Goal: Transaction & Acquisition: Purchase product/service

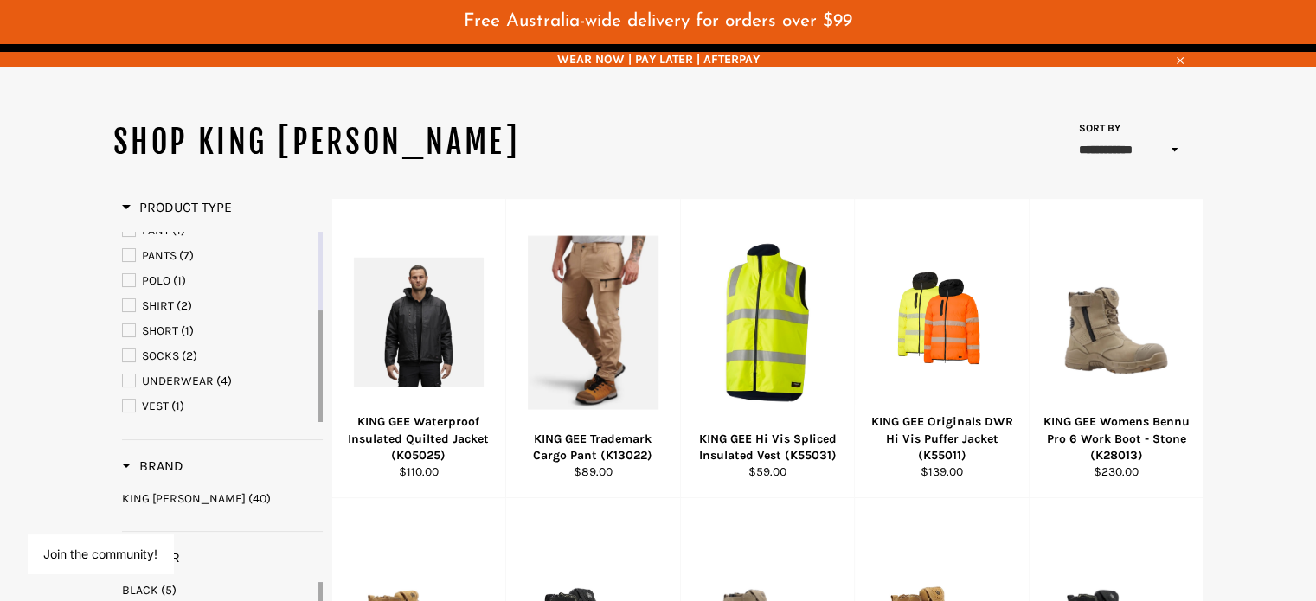
scroll to position [173, 0]
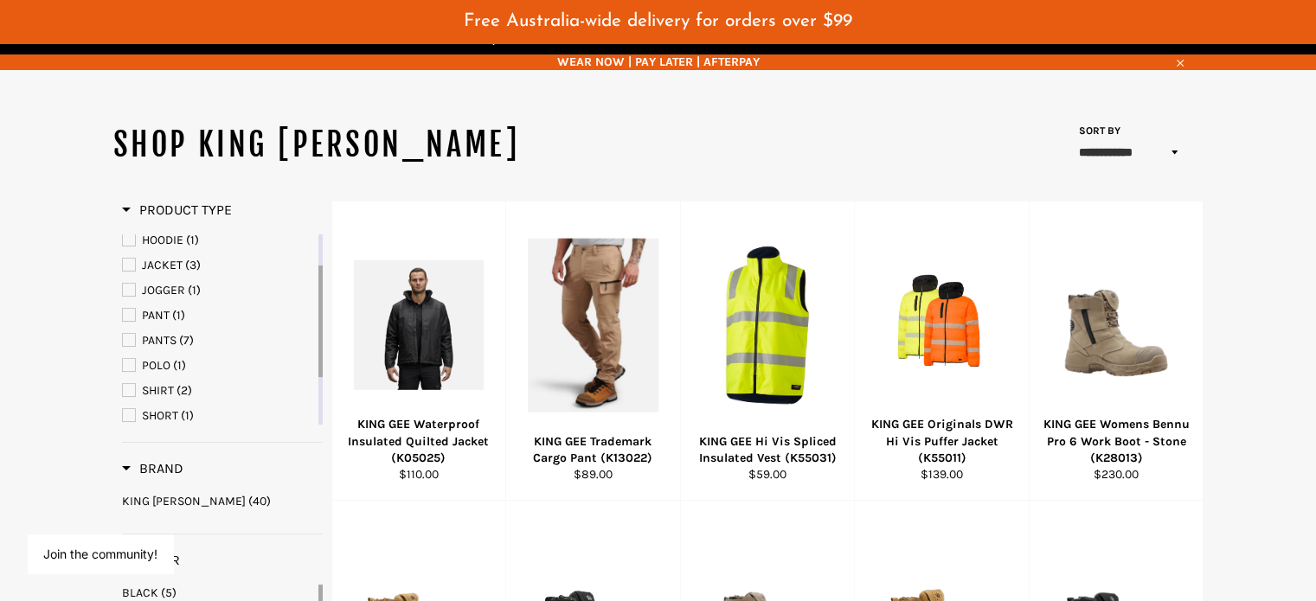
drag, startPoint x: 321, startPoint y: 310, endPoint x: 323, endPoint y: 262, distance: 47.6
click at [152, 333] on span "PANTS" at bounding box center [159, 340] width 35 height 15
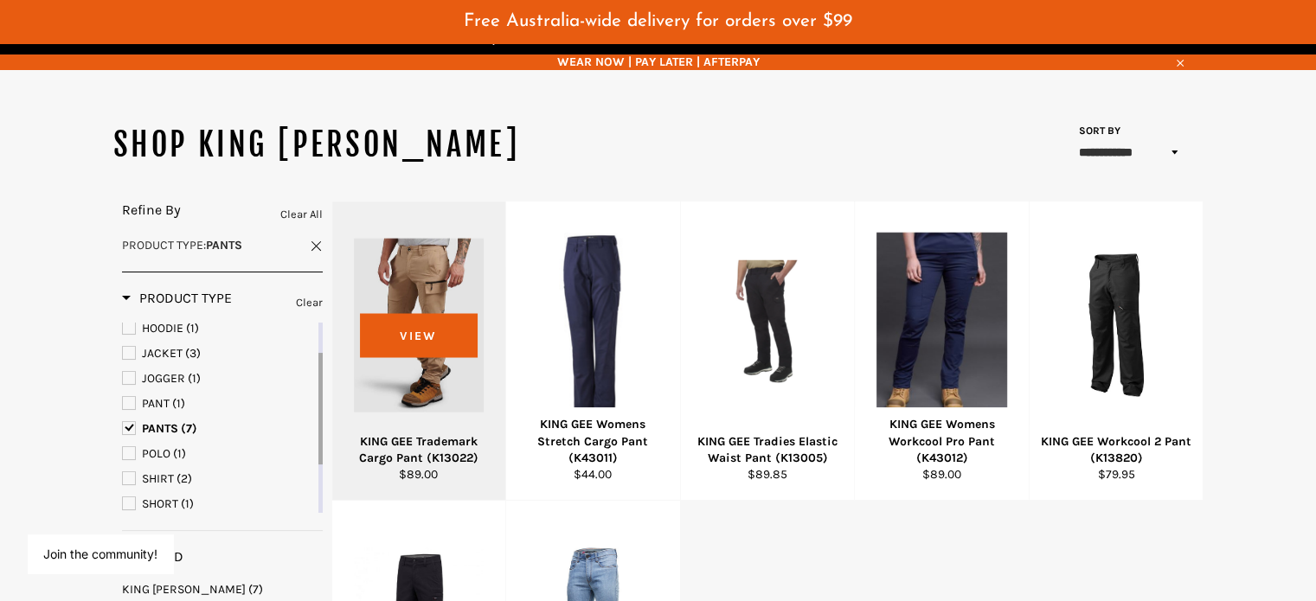
click at [485, 373] on div at bounding box center [419, 324] width 131 height 203
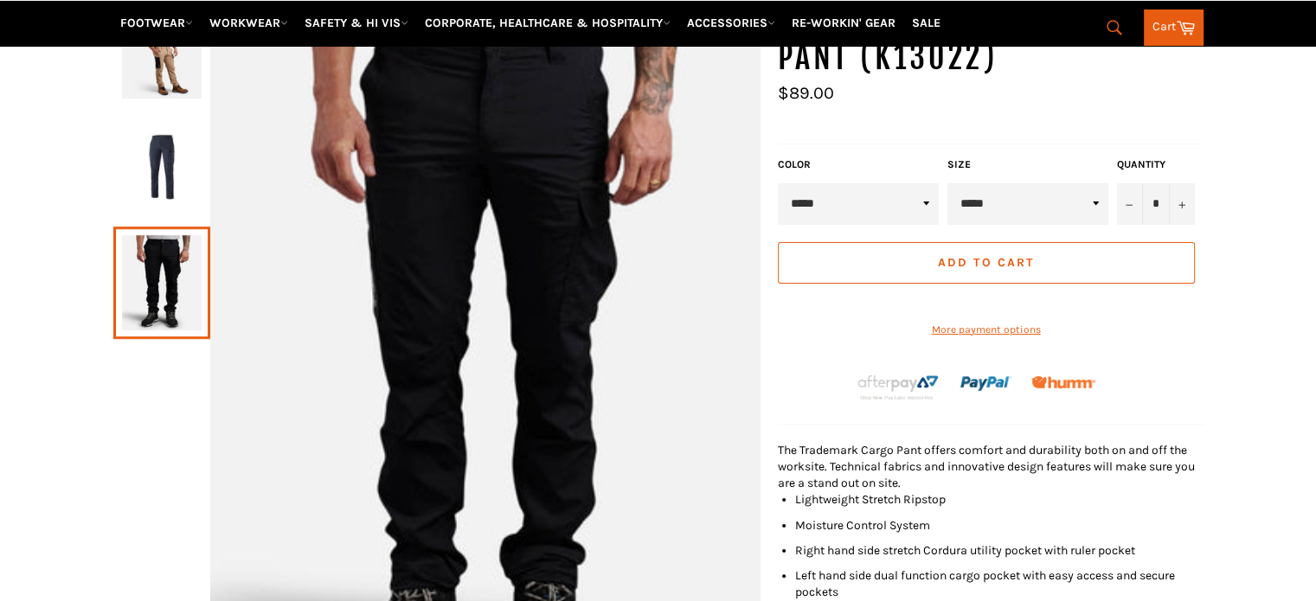
scroll to position [215, 0]
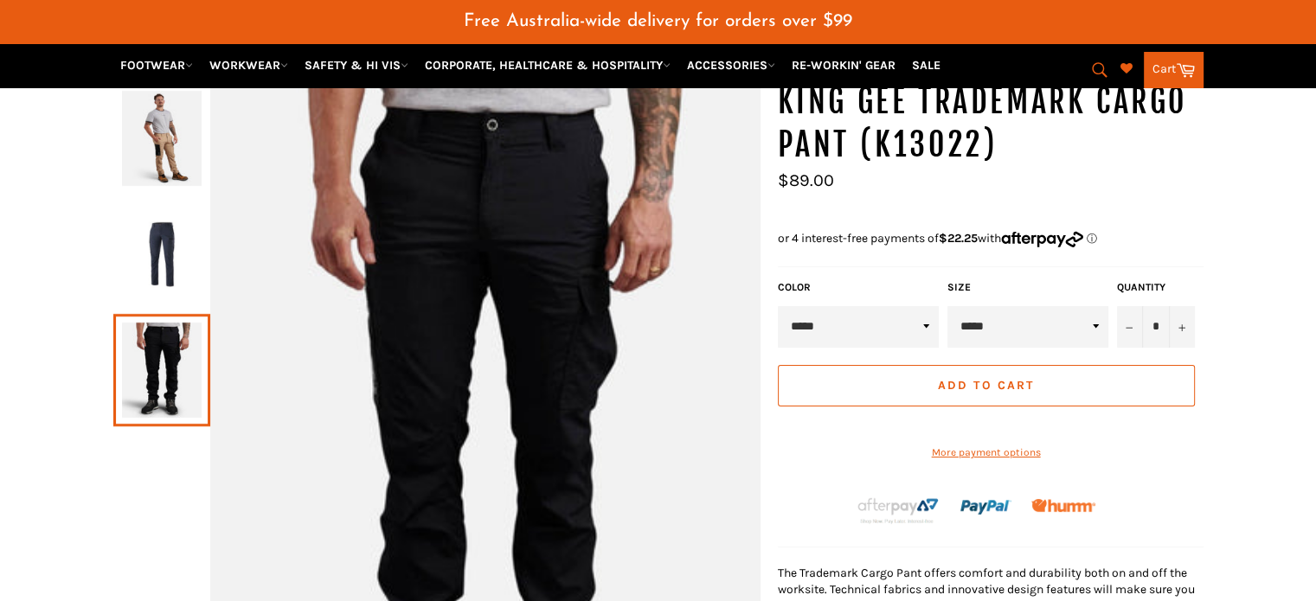
click at [162, 125] on img at bounding box center [162, 138] width 80 height 95
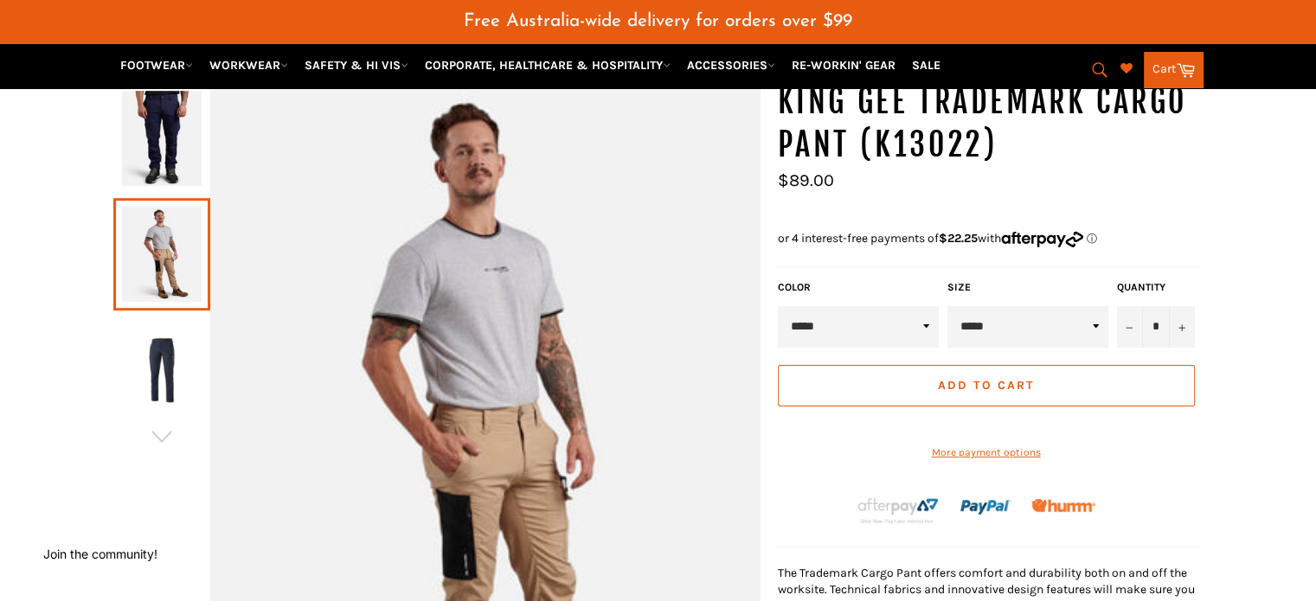
click at [165, 240] on link at bounding box center [161, 254] width 97 height 113
click at [164, 323] on img at bounding box center [162, 370] width 80 height 95
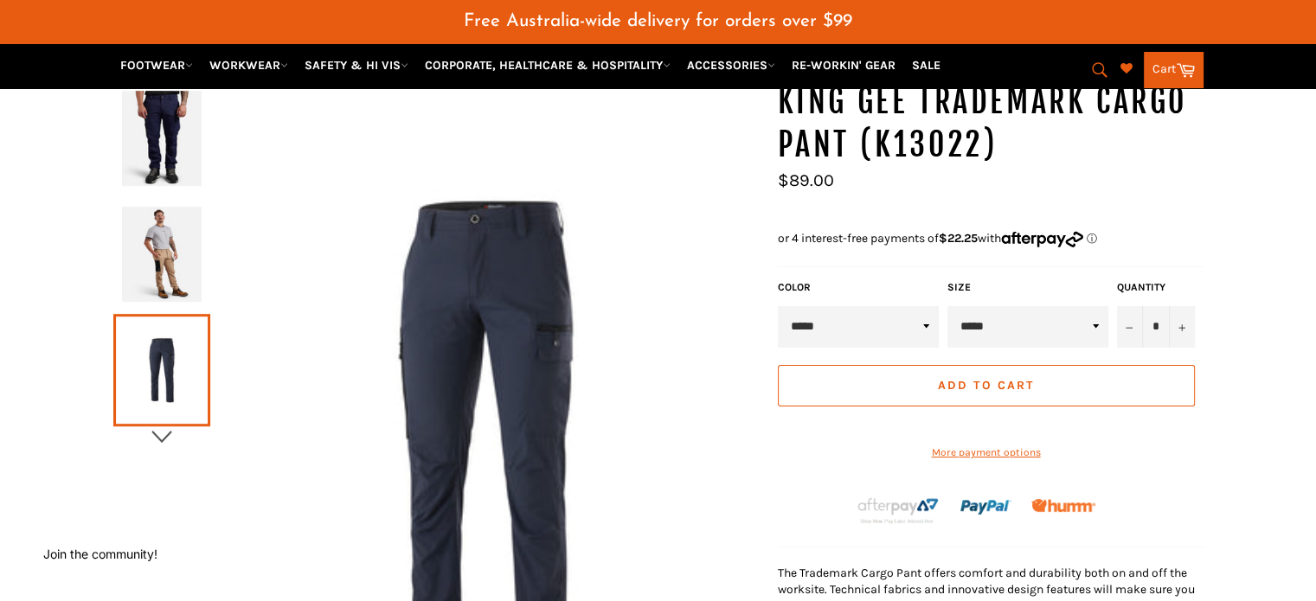
click at [166, 424] on icon "button" at bounding box center [162, 437] width 26 height 26
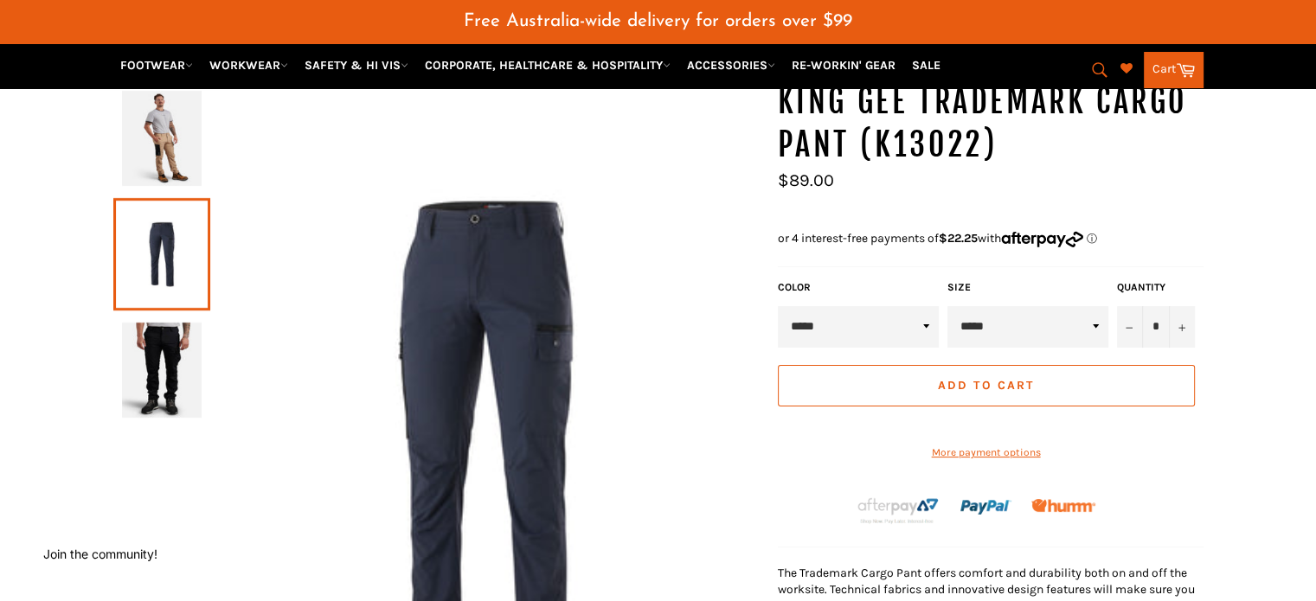
click at [170, 367] on img at bounding box center [162, 370] width 80 height 95
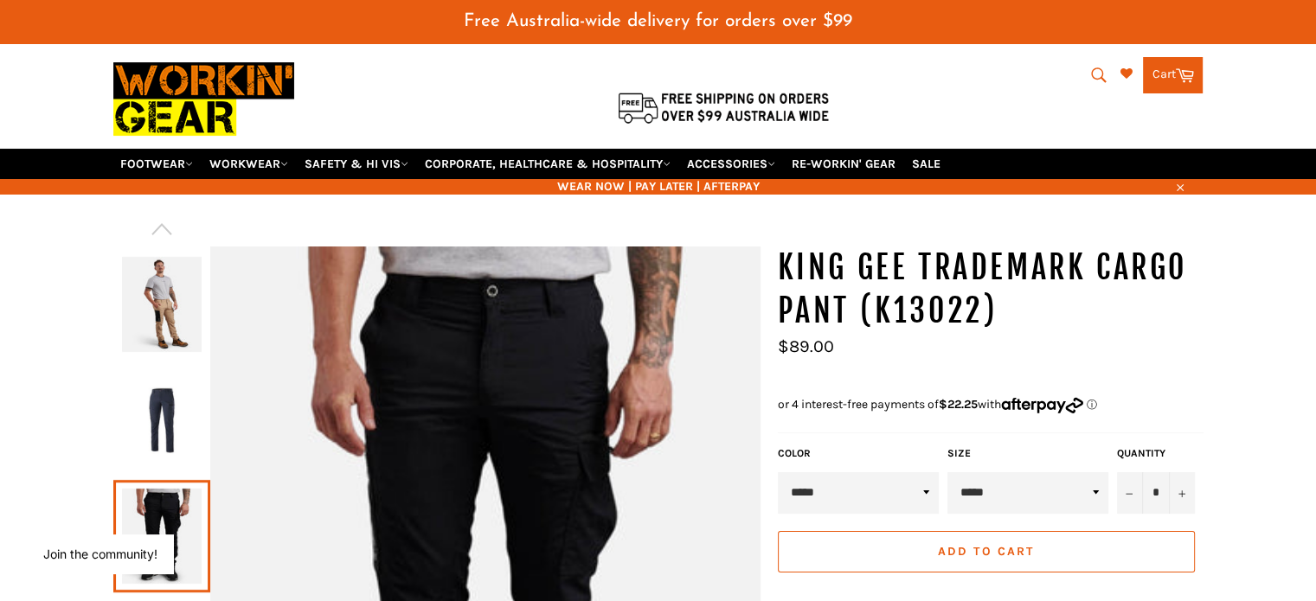
scroll to position [87, 0]
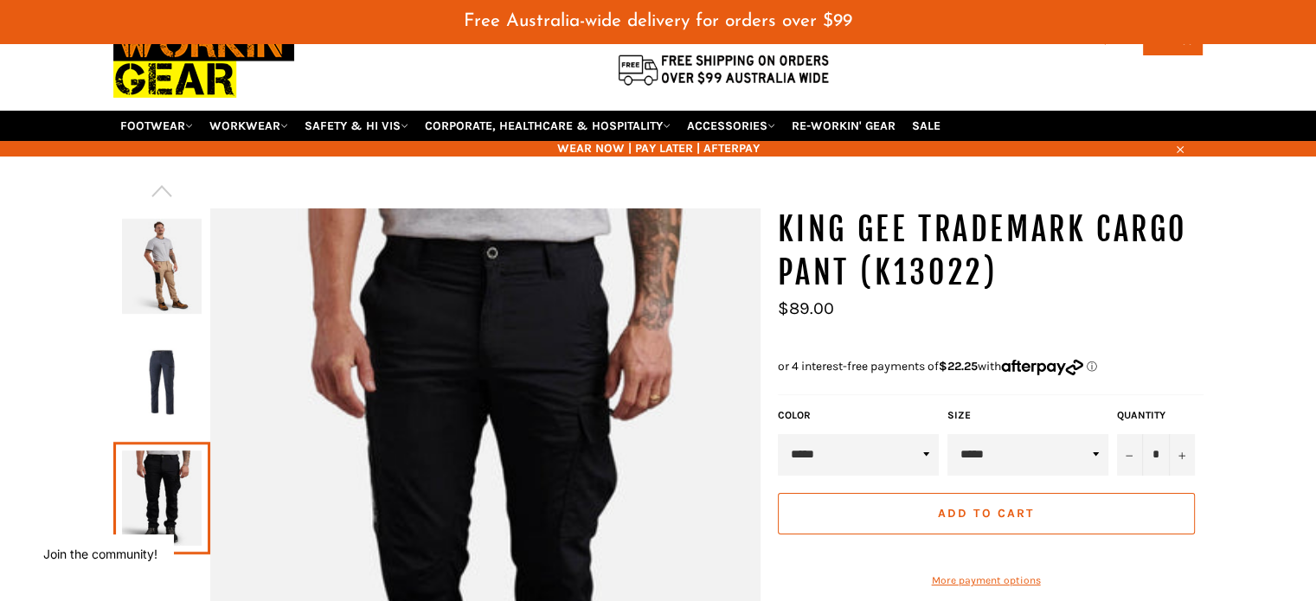
click at [165, 249] on img at bounding box center [162, 266] width 80 height 95
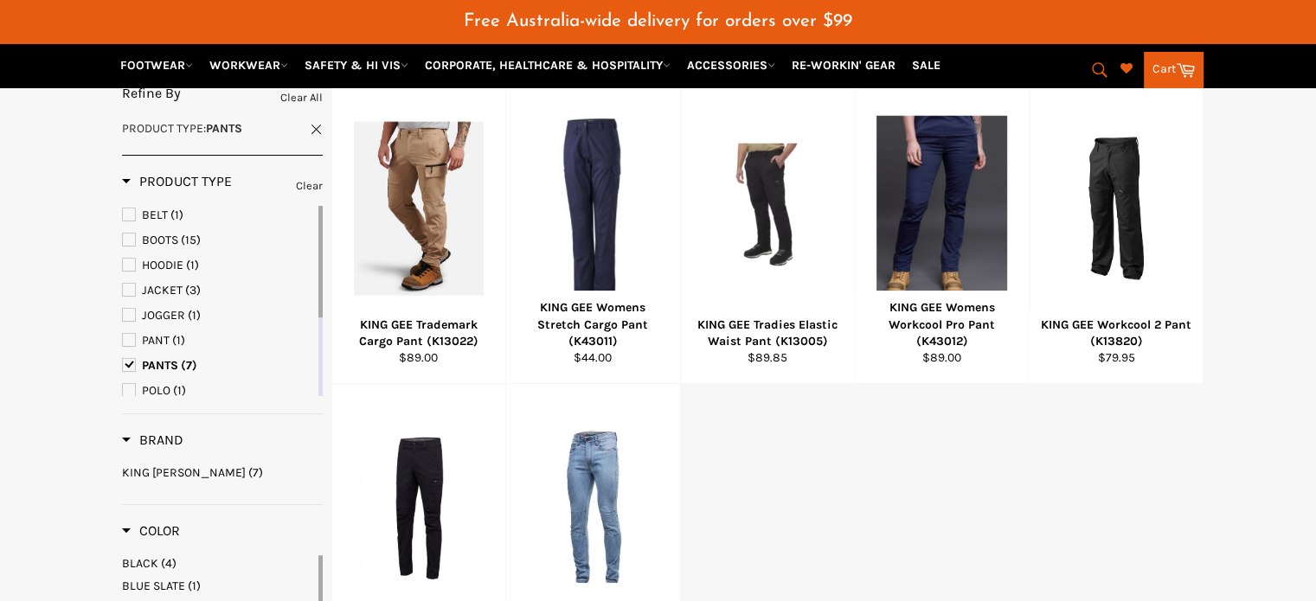
scroll to position [266, 0]
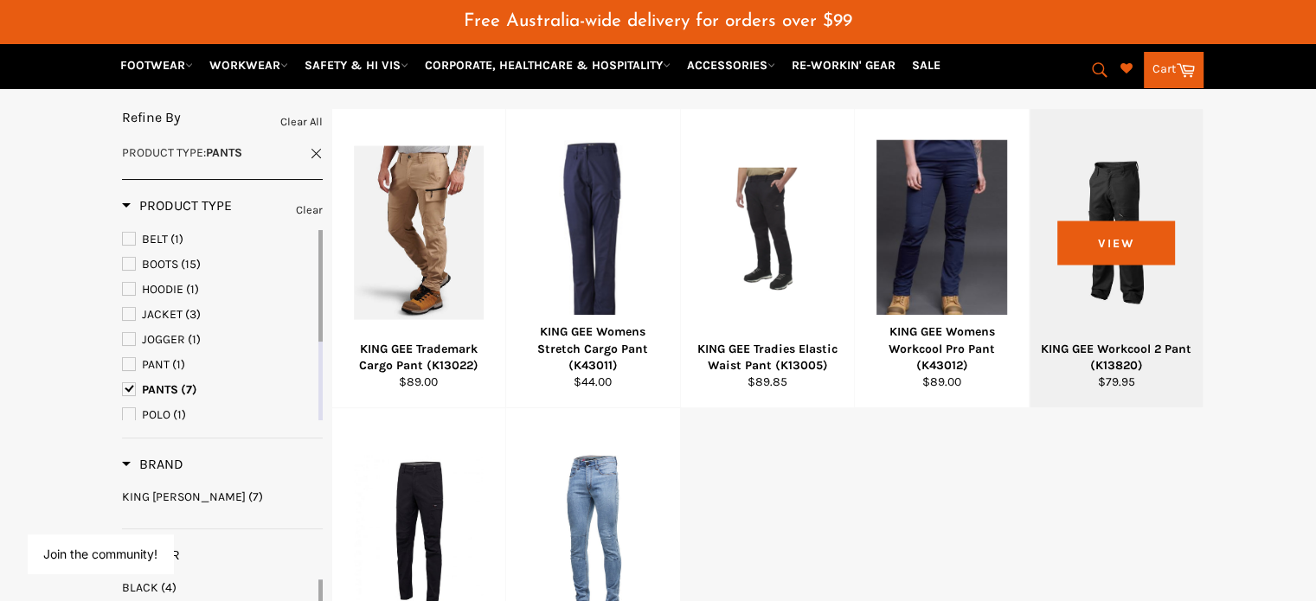
click at [1116, 218] on div at bounding box center [1116, 232] width 131 height 203
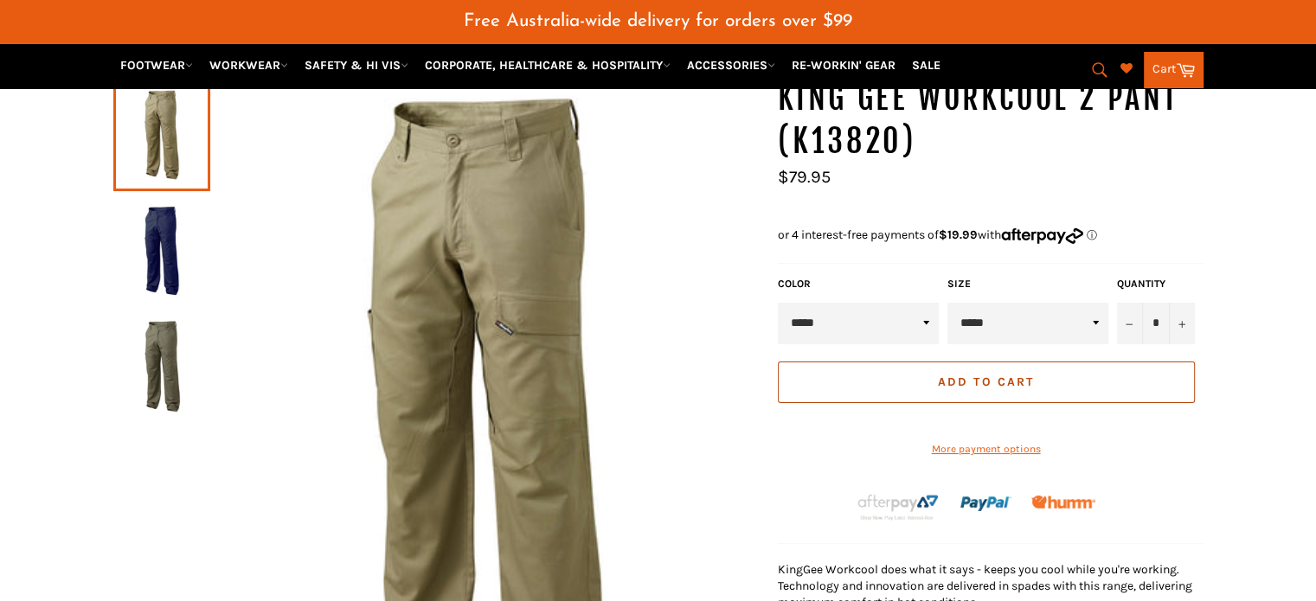
scroll to position [129, 0]
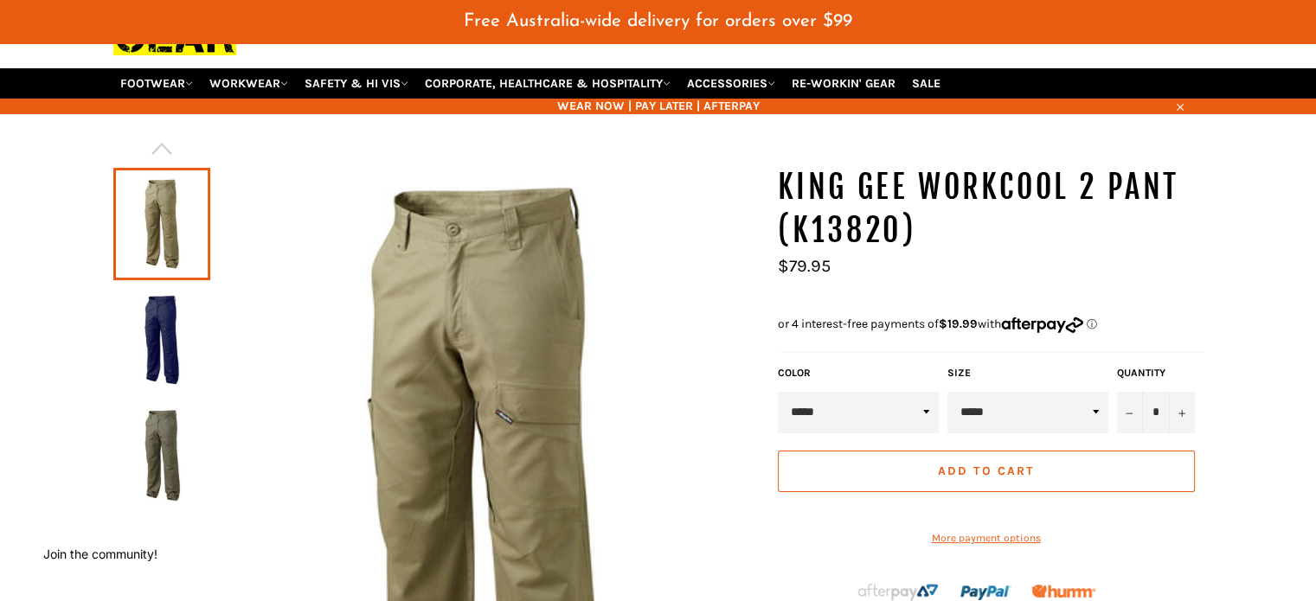
click at [132, 318] on img at bounding box center [162, 340] width 80 height 95
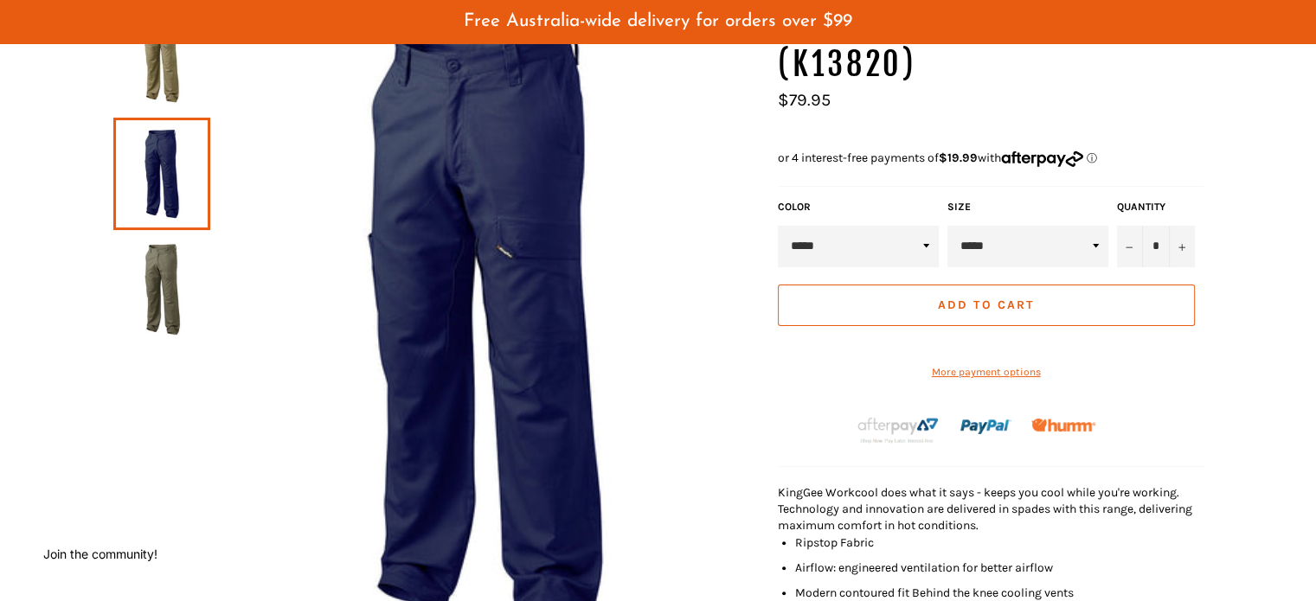
scroll to position [302, 0]
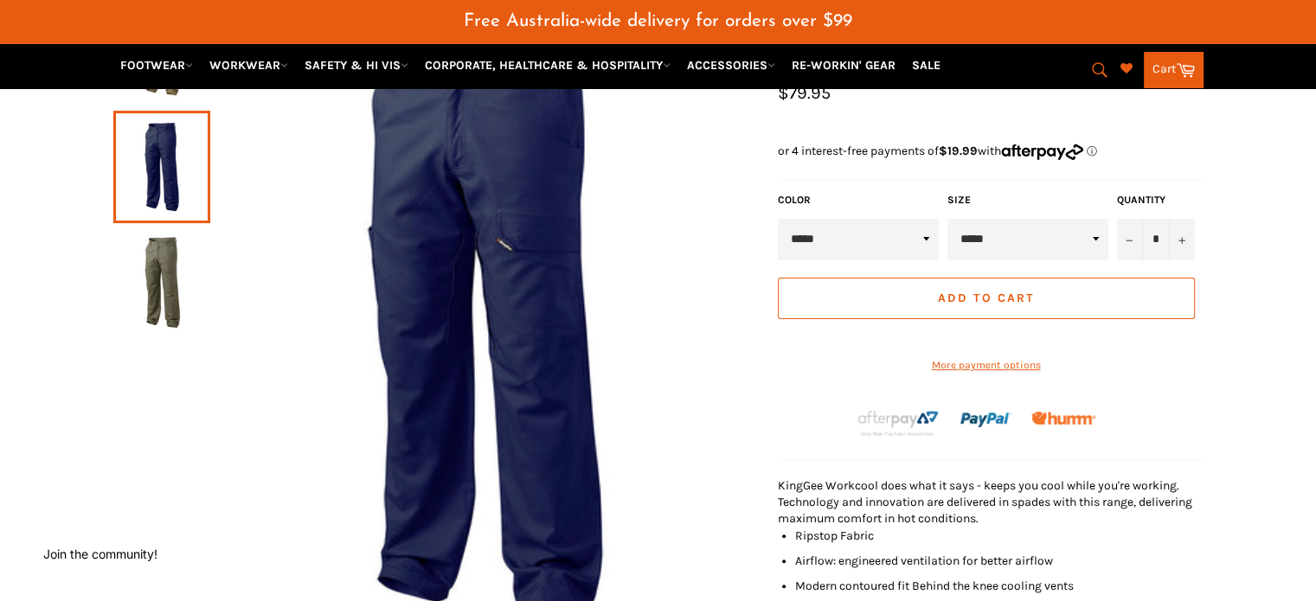
click at [159, 280] on img at bounding box center [162, 282] width 80 height 95
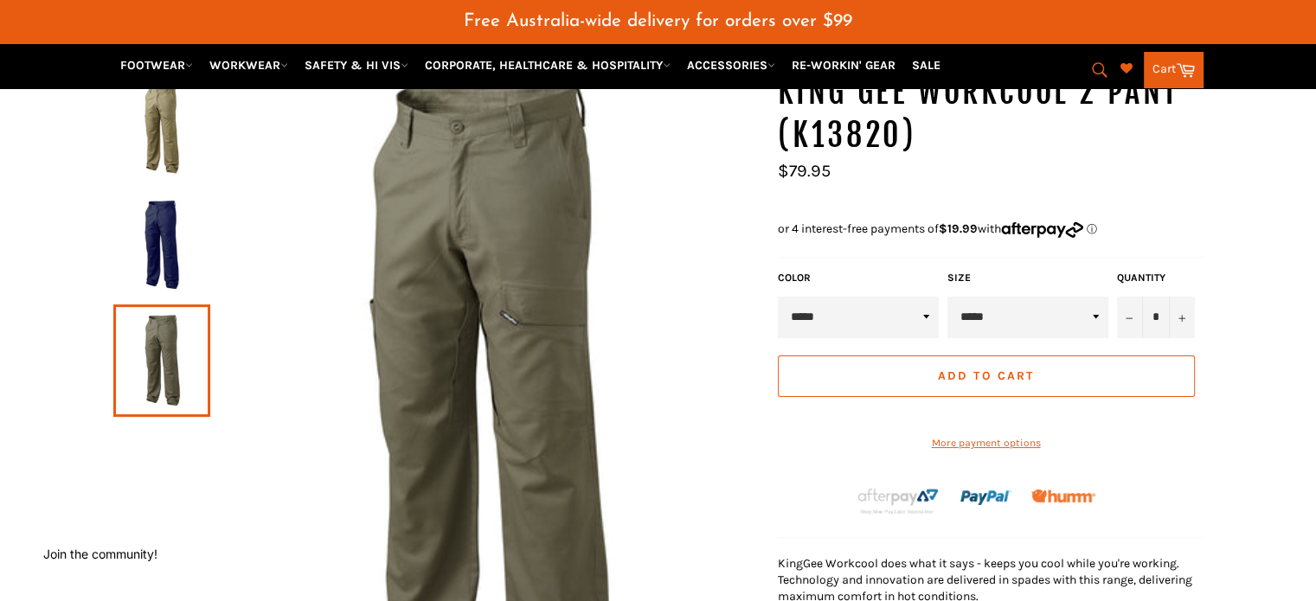
scroll to position [260, 0]
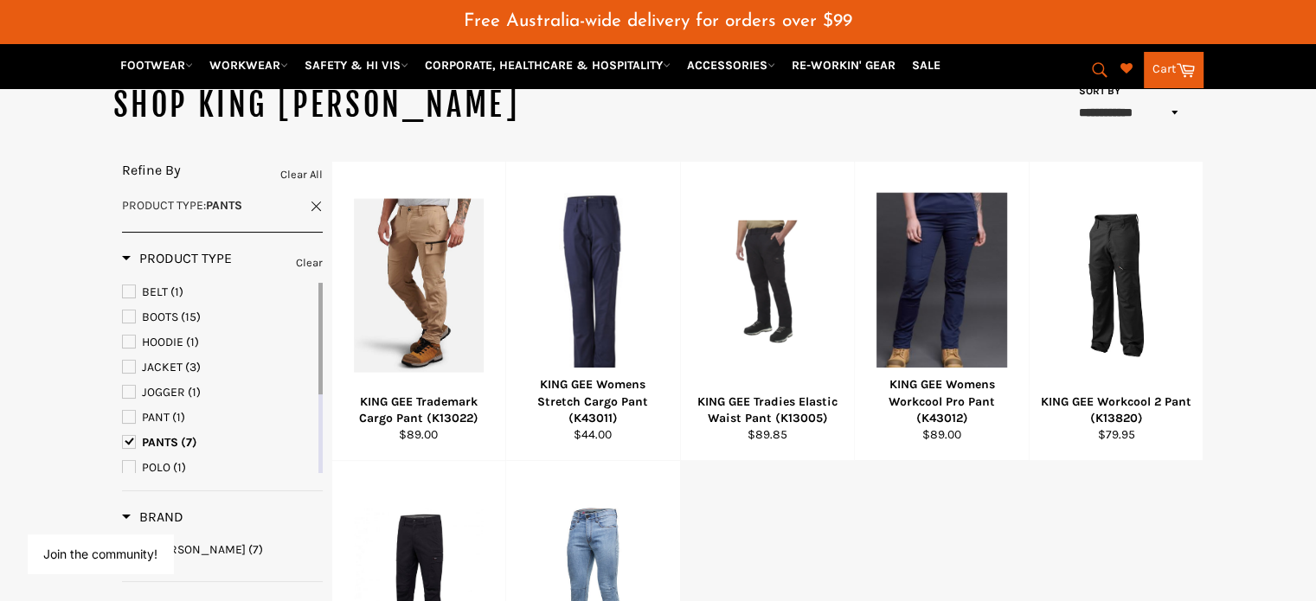
scroll to position [179, 0]
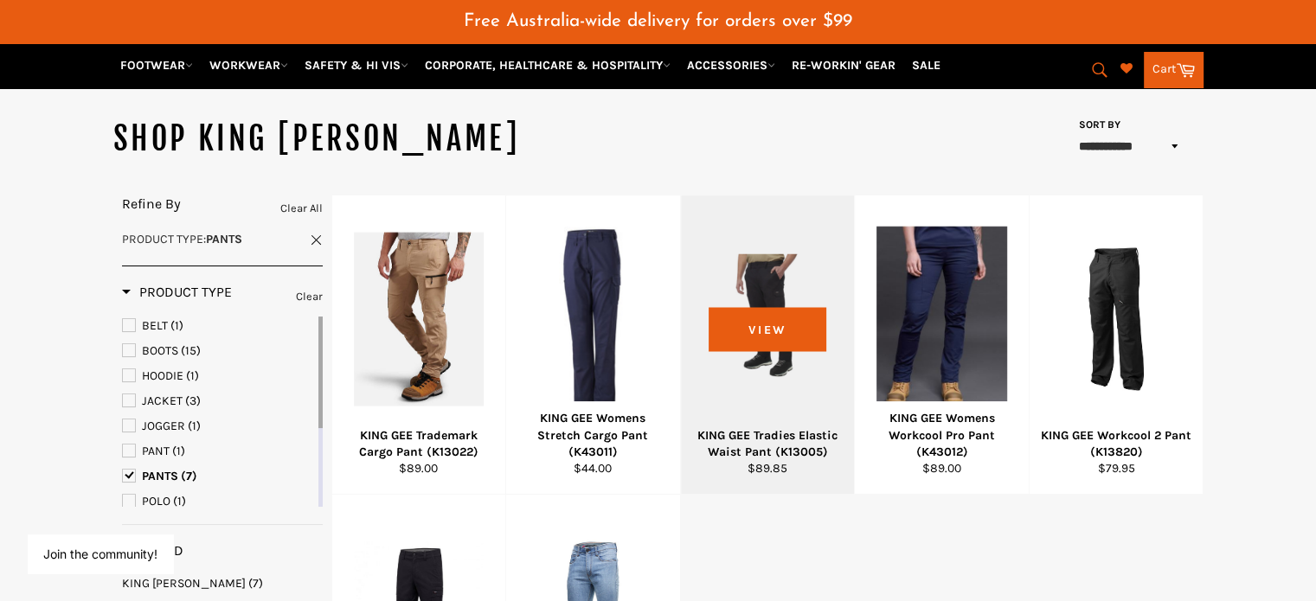
click at [798, 393] on div at bounding box center [768, 318] width 131 height 203
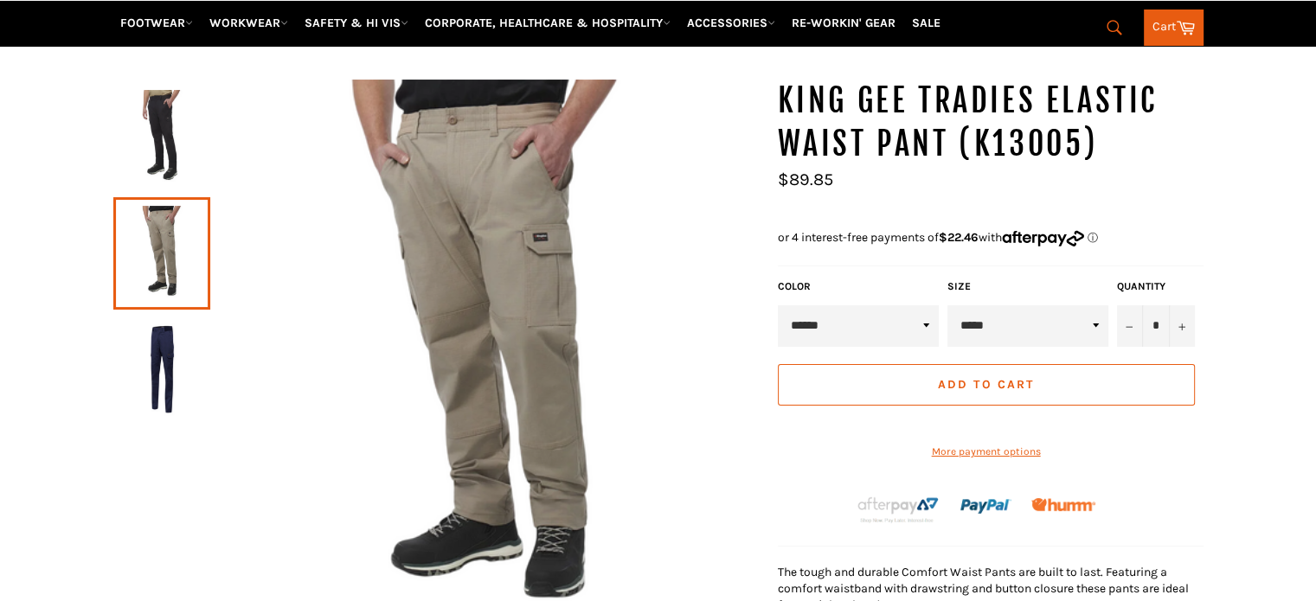
scroll to position [215, 0]
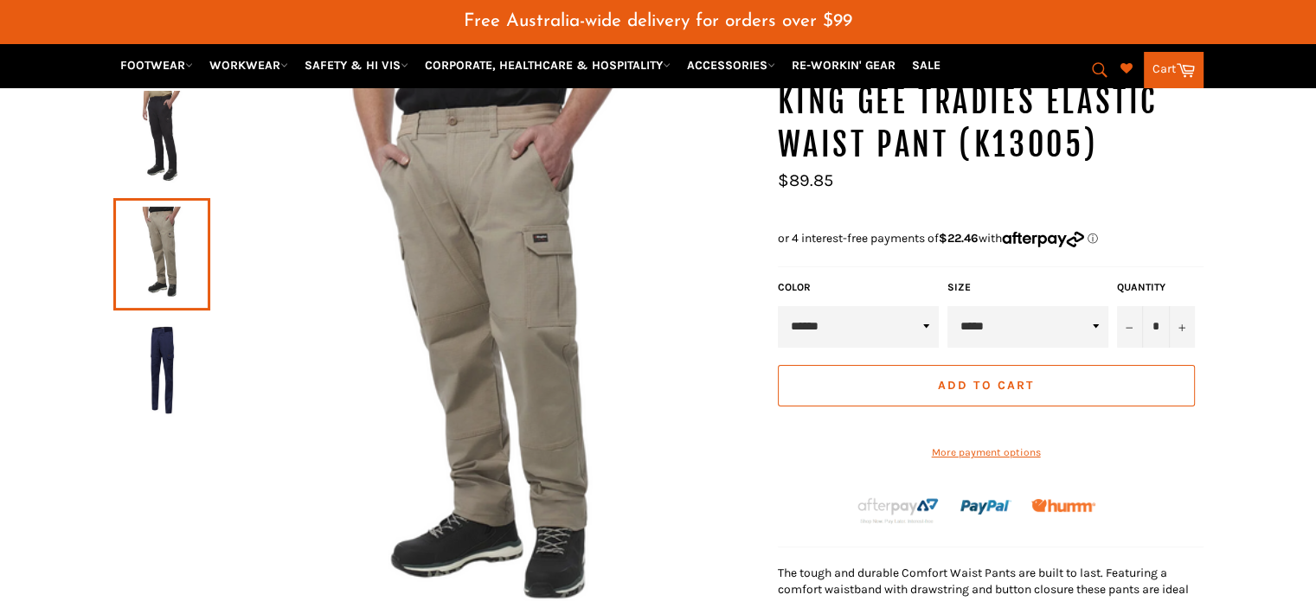
click at [156, 135] on img at bounding box center [162, 138] width 80 height 95
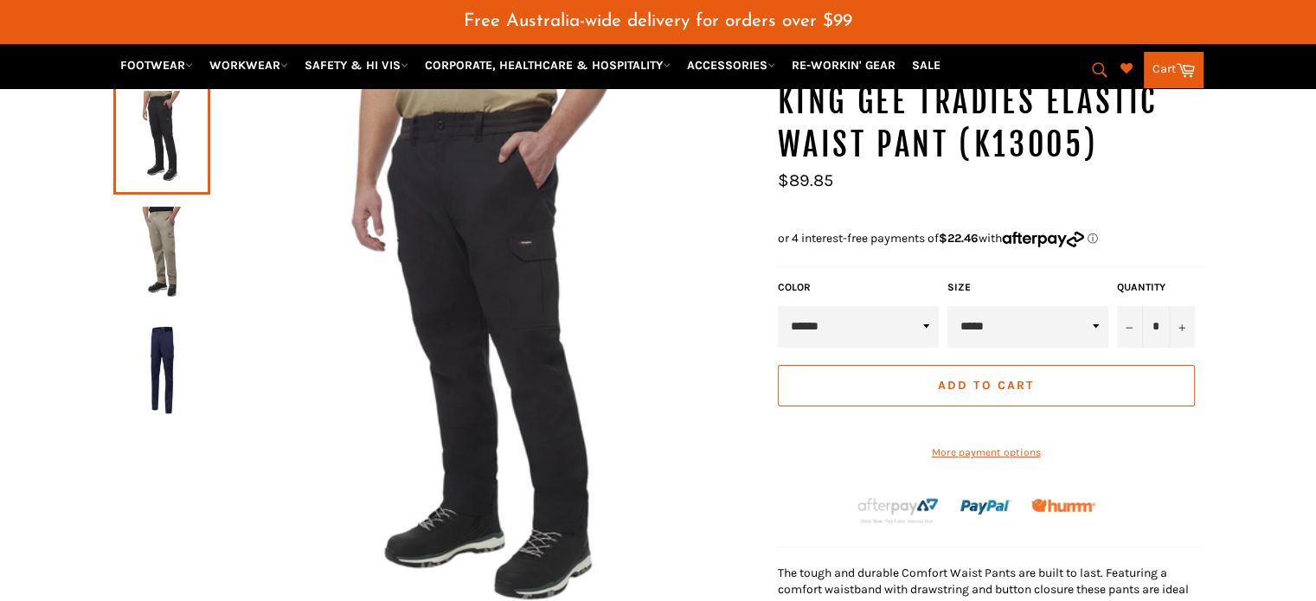
click at [163, 330] on img at bounding box center [162, 370] width 80 height 95
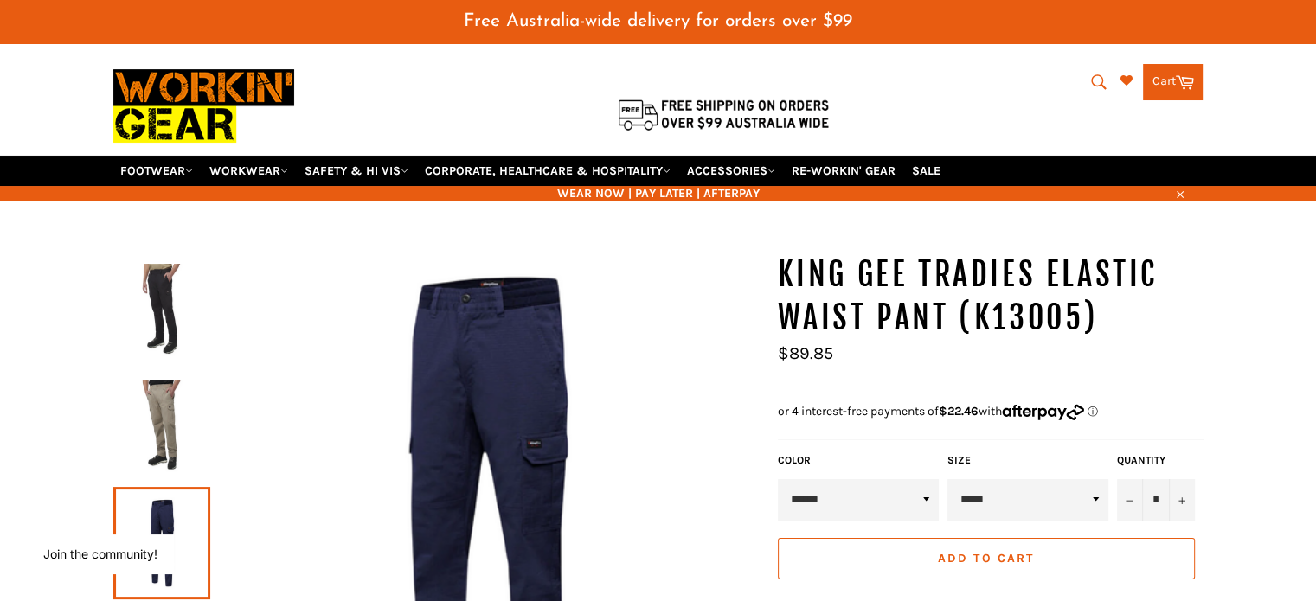
scroll to position [0, 0]
